Goal: Task Accomplishment & Management: Complete application form

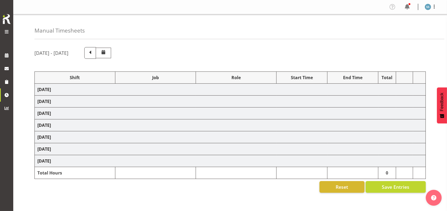
select select "26078"
select select "10587"
select select "47"
select select "26078"
select select "10587"
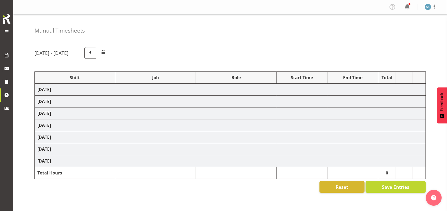
select select "47"
select select "48116"
select select "10587"
select select "47"
select select "56692"
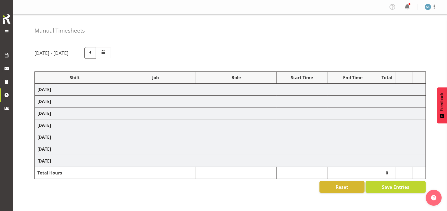
select select "10499"
select select "47"
select select "26078"
select select "10587"
select select "47"
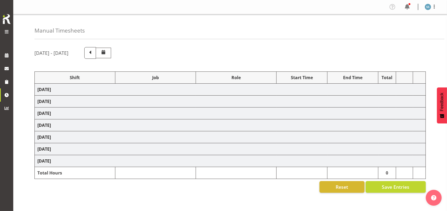
select select "48116"
select select "10587"
select select "47"
select select "56692"
select select "10499"
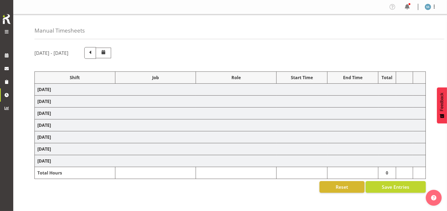
select select "47"
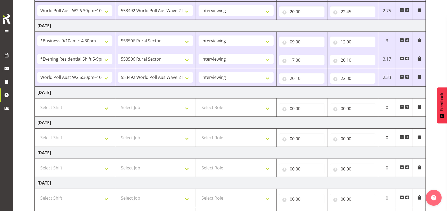
scroll to position [177, 0]
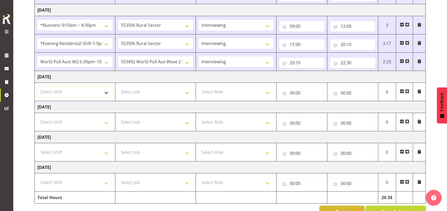
click at [106, 93] on select "Select Shift !!Weekend Residential (Roster IT Shift Label) *Business 9/10am ~ 4…" at bounding box center [74, 92] width 75 height 11
select select "26078"
click at [37, 87] on select "Select Shift !!Weekend Residential (Roster IT Shift Label) *Business 9/10am ~ 4…" at bounding box center [74, 92] width 75 height 11
click at [187, 93] on select "Select Job 550060 IF Admin 553492 World Poll Aus Wave 2 Main 2025 553493 World …" at bounding box center [155, 92] width 75 height 11
select select "757"
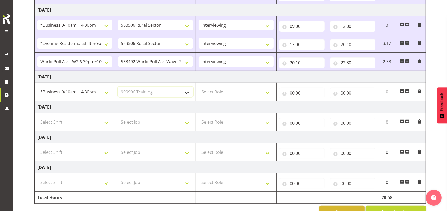
click at [118, 87] on select "Select Job 550060 IF Admin 553492 World Poll Aus Wave 2 Main 2025 553493 World …" at bounding box center [155, 92] width 75 height 11
click at [268, 92] on select "Select Role Briefing Interviewing" at bounding box center [236, 92] width 75 height 11
select select "297"
click at [199, 87] on select "Select Role Briefing Interviewing" at bounding box center [236, 92] width 75 height 11
click at [292, 92] on input "00:00" at bounding box center [301, 93] width 45 height 11
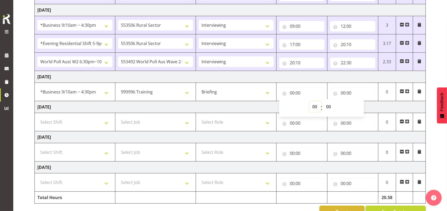
click at [316, 105] on select "00 01 02 03 04 05 06 07 08 09 10 11 12 13 14 15 16 17 18 19 20 21 22 23" at bounding box center [315, 107] width 12 height 11
select select "9"
click at [309, 102] on select "00 01 02 03 04 05 06 07 08 09 10 11 12 13 14 15 16 17 18 19 20 21 22 23" at bounding box center [315, 107] width 12 height 11
type input "09:00"
click at [342, 93] on input "00:00" at bounding box center [352, 93] width 45 height 11
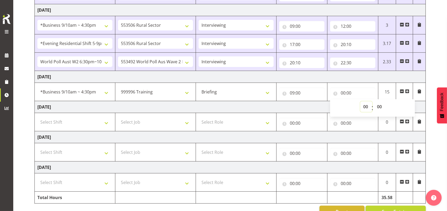
click at [364, 108] on select "00 01 02 03 04 05 06 07 08 09 10 11 12 13 14 15 16 17 18 19 20 21 22 23" at bounding box center [366, 107] width 12 height 11
select select "9"
click at [360, 102] on select "00 01 02 03 04 05 06 07 08 09 10 11 12 13 14 15 16 17 18 19 20 21 22 23" at bounding box center [366, 107] width 12 height 11
type input "09:00"
click at [380, 107] on select "00 01 02 03 04 05 06 07 08 09 10 11 12 13 14 15 16 17 18 19 20 21 22 23 24 25 2…" at bounding box center [380, 107] width 12 height 11
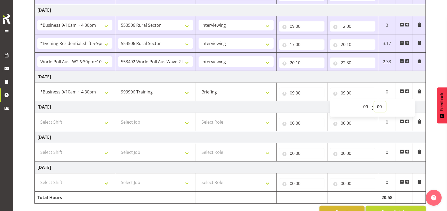
select select "40"
click at [374, 102] on select "00 01 02 03 04 05 06 07 08 09 10 11 12 13 14 15 16 17 18 19 20 21 22 23 24 25 2…" at bounding box center [380, 107] width 12 height 11
type input "09:40"
click at [409, 92] on td at bounding box center [404, 92] width 17 height 18
click at [409, 90] on span at bounding box center [407, 91] width 4 height 4
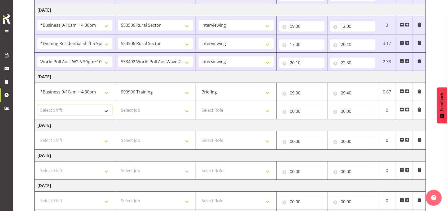
click at [106, 110] on select "Select Shift !!Weekend Residential (Roster IT Shift Label) *Business 9/10am ~ 4…" at bounding box center [74, 110] width 75 height 11
select select "26078"
click at [37, 105] on select "Select Shift !!Weekend Residential (Roster IT Shift Label) *Business 9/10am ~ 4…" at bounding box center [74, 110] width 75 height 11
click at [188, 111] on select "Select Job 550060 IF Admin 553492 World Poll Aus Wave 2 Main 2025 553493 World …" at bounding box center [155, 110] width 75 height 11
select select "10587"
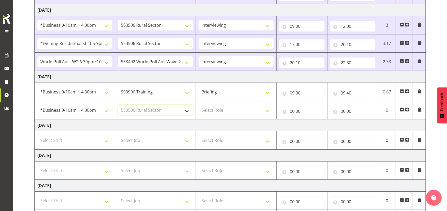
click at [118, 105] on select "Select Job 550060 IF Admin 553492 World Poll Aus Wave 2 Main 2025 553493 World …" at bounding box center [155, 110] width 75 height 11
click at [266, 111] on select "Select Role Briefing Interviewing" at bounding box center [236, 110] width 75 height 11
select select "47"
click at [199, 105] on select "Select Role Briefing Interviewing" at bounding box center [236, 110] width 75 height 11
click at [291, 111] on input "00:00" at bounding box center [301, 111] width 45 height 11
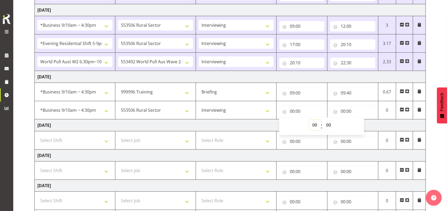
click at [316, 126] on select "00 01 02 03 04 05 06 07 08 09 10 11 12 13 14 15 16 17 18 19 20 21 22 23" at bounding box center [315, 125] width 12 height 11
select select "9"
click at [309, 120] on select "00 01 02 03 04 05 06 07 08 09 10 11 12 13 14 15 16 17 18 19 20 21 22 23" at bounding box center [315, 125] width 12 height 11
type input "09:00"
click at [329, 126] on select "00 01 02 03 04 05 06 07 08 09 10 11 12 13 14 15 16 17 18 19 20 21 22 23 24 25 2…" at bounding box center [329, 125] width 12 height 11
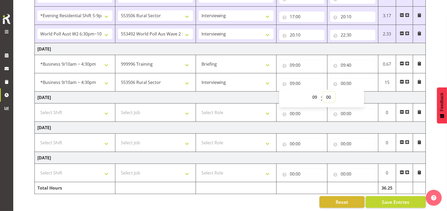
scroll to position [210, 0]
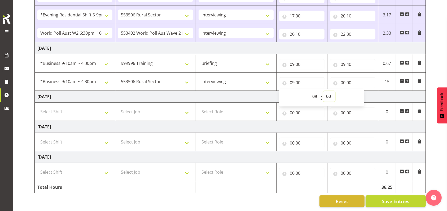
click at [331, 91] on select "00 01 02 03 04 05 06 07 08 09 10 11 12 13 14 15 16 17 18 19 20 21 22 23 24 25 2…" at bounding box center [329, 96] width 12 height 11
select select "40"
click at [323, 91] on select "00 01 02 03 04 05 06 07 08 09 10 11 12 13 14 15 16 17 18 19 20 21 22 23 24 25 2…" at bounding box center [329, 96] width 12 height 11
type input "09:40"
click at [343, 77] on input "00:00" at bounding box center [352, 82] width 45 height 11
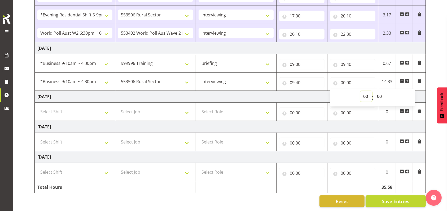
click at [363, 92] on select "00 01 02 03 04 05 06 07 08 09 10 11 12 13 14 15 16 17 18 19 20 21 22 23" at bounding box center [366, 96] width 12 height 11
select select "12"
click at [360, 91] on select "00 01 02 03 04 05 06 07 08 09 10 11 12 13 14 15 16 17 18 19 20 21 22 23" at bounding box center [366, 96] width 12 height 11
type input "12:00"
click at [324, 92] on td "[DATE]" at bounding box center [230, 97] width 391 height 12
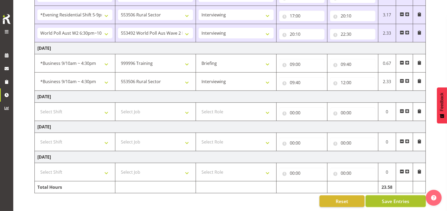
click at [386, 198] on span "Save Entries" at bounding box center [396, 201] width 28 height 7
